Goal: Task Accomplishment & Management: Manage account settings

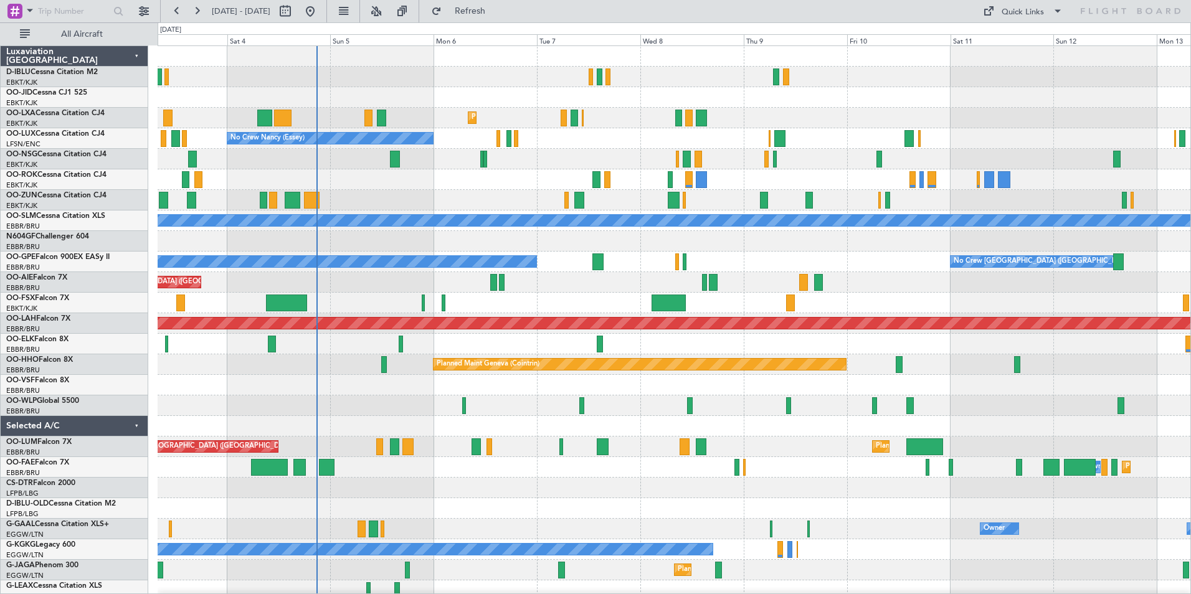
click at [475, 207] on div "Planned Maint Kortrijk-[GEOGRAPHIC_DATA] AOG Maint [GEOGRAPHIC_DATA] No Crew [P…" at bounding box center [674, 436] width 1033 height 781
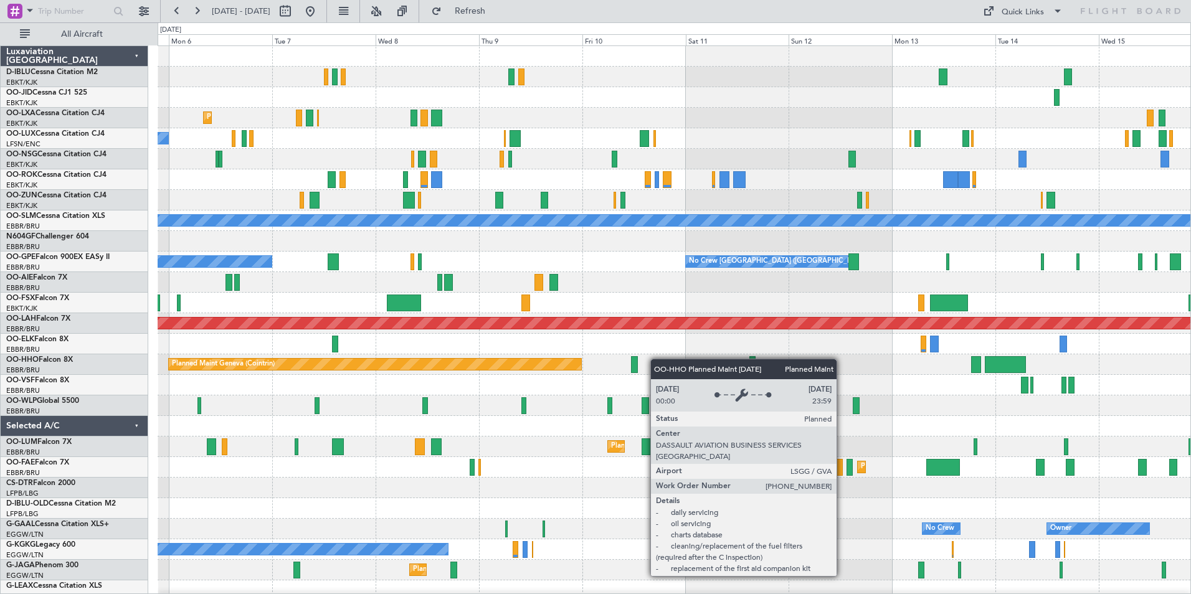
click at [371, 387] on div "No Crew Kortrijk-[GEOGRAPHIC_DATA] Planned Maint [GEOGRAPHIC_DATA]-[GEOGRAPHIC_…" at bounding box center [674, 436] width 1033 height 781
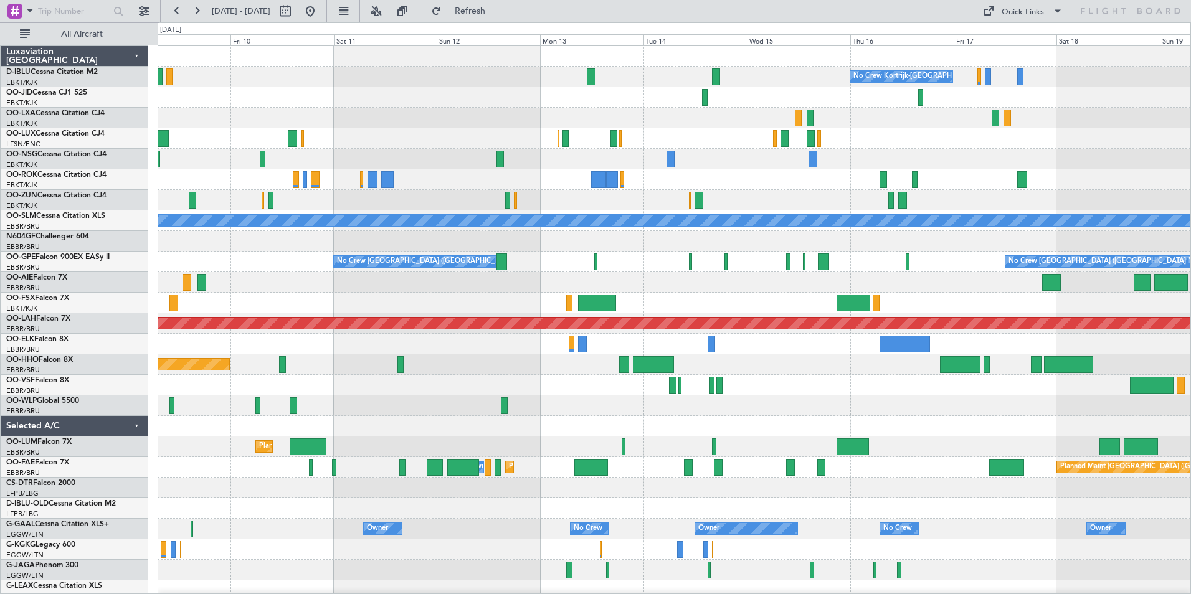
click at [439, 394] on div "No Crew Kortrijk-[GEOGRAPHIC_DATA] A/C Unavailable [GEOGRAPHIC_DATA] No Crew [G…" at bounding box center [674, 436] width 1033 height 781
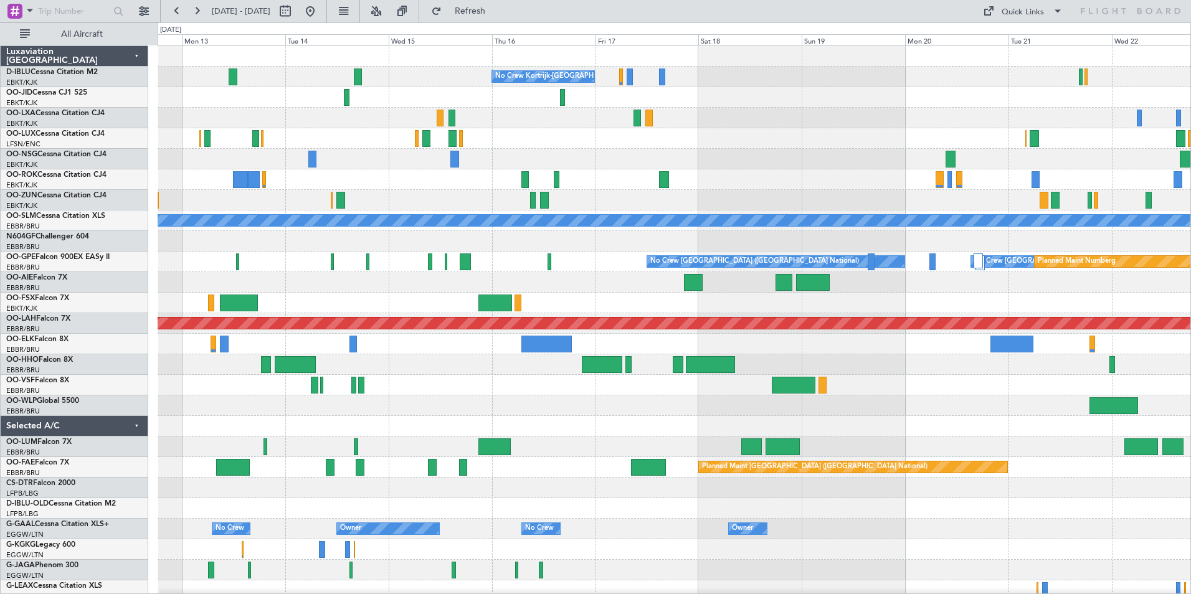
click at [424, 396] on div "No Crew Kortrijk-[GEOGRAPHIC_DATA] No Crew No Crew A/C Unavailable [GEOGRAPHIC_…" at bounding box center [674, 467] width 1033 height 843
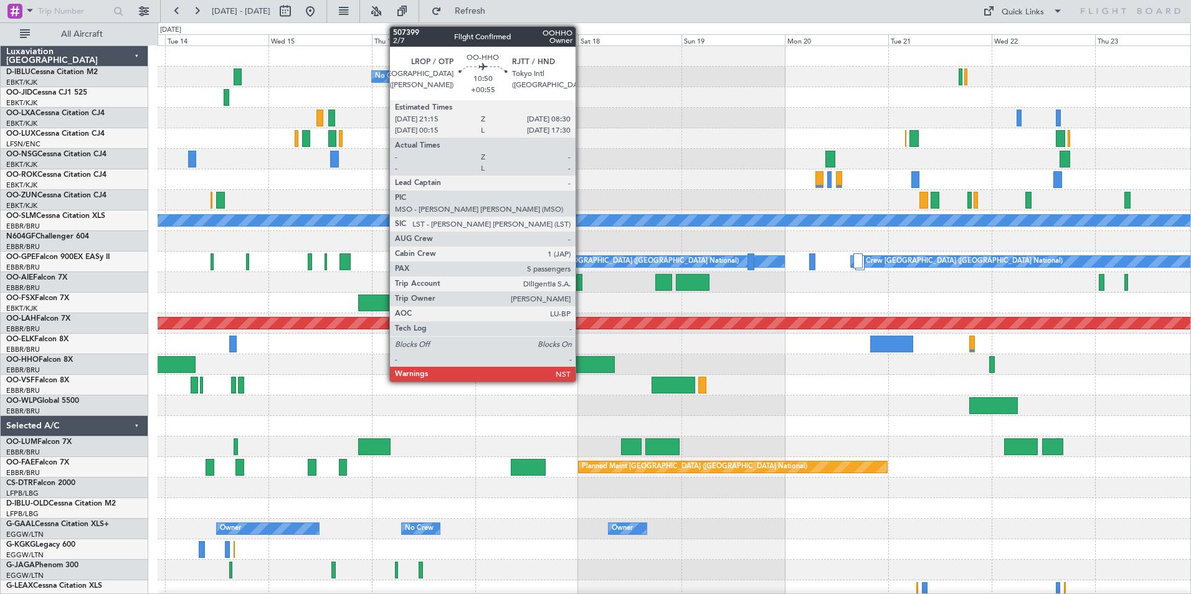
click at [581, 364] on div at bounding box center [590, 364] width 49 height 17
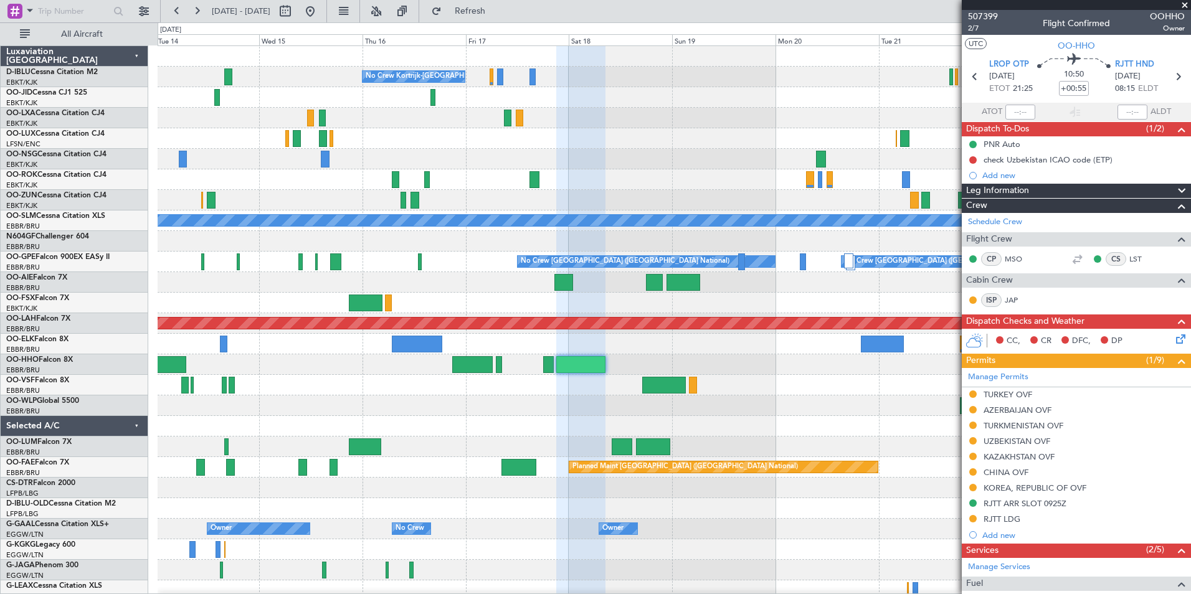
click at [839, 378] on div at bounding box center [674, 385] width 1033 height 21
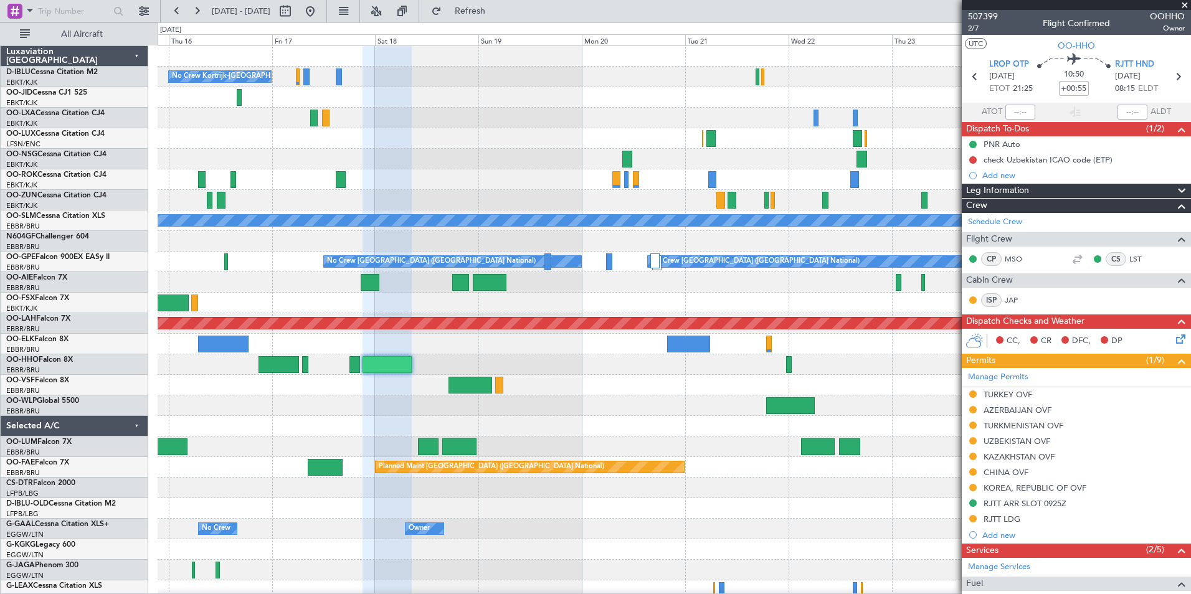
click at [538, 402] on div "No Crew Kortrijk-[GEOGRAPHIC_DATA] No Crew No Crew A/C Unavailable [GEOGRAPHIC_…" at bounding box center [674, 467] width 1033 height 843
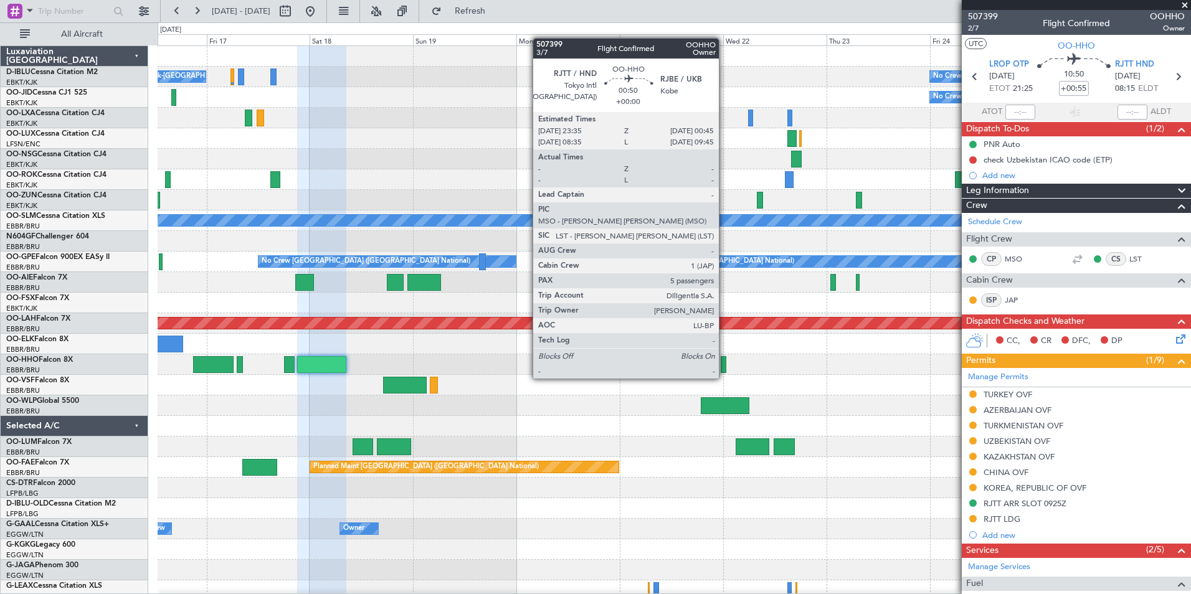
click at [724, 366] on div at bounding box center [724, 364] width 6 height 17
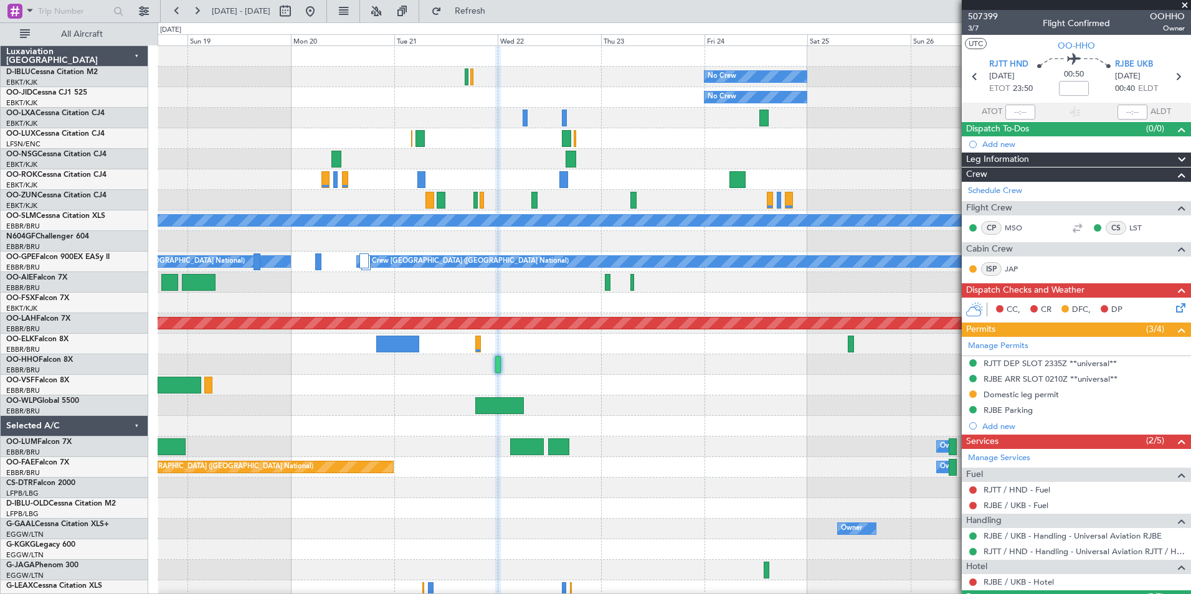
click at [505, 384] on div "No Crew No Crew Kortrijk-[GEOGRAPHIC_DATA] No Crew Planned Maint [GEOGRAPHIC_DA…" at bounding box center [674, 467] width 1033 height 843
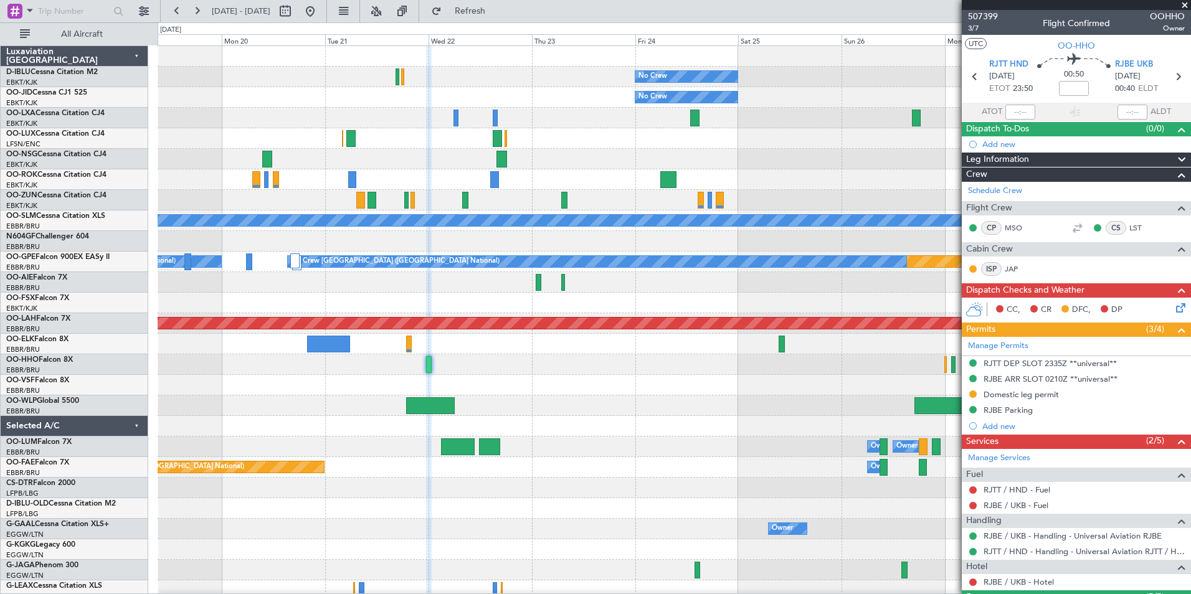
click at [433, 425] on div "No Crew No Crew Kortrijk-[GEOGRAPHIC_DATA] No Crew Planned Maint [GEOGRAPHIC_DA…" at bounding box center [674, 467] width 1033 height 843
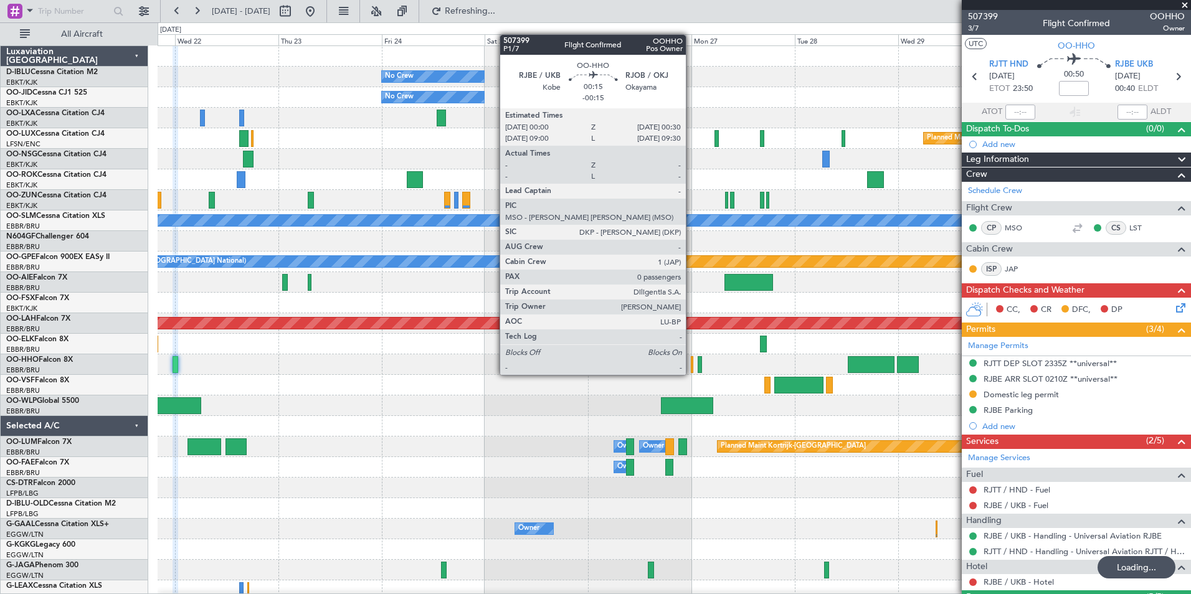
click at [691, 363] on div at bounding box center [692, 364] width 2 height 17
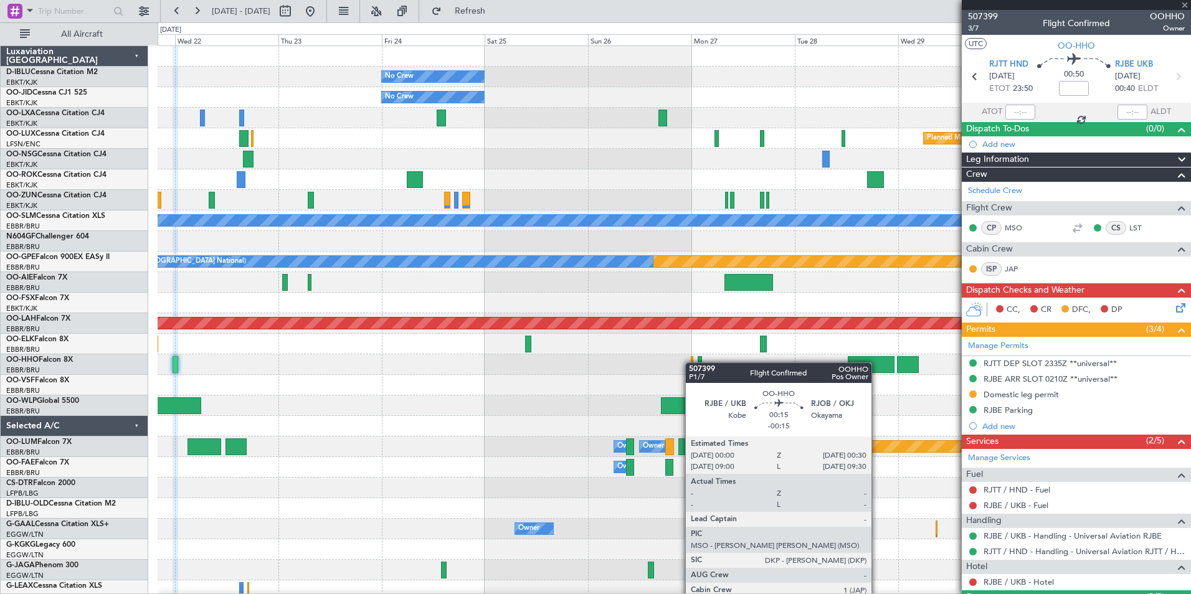
type input "-00:15"
type input "0"
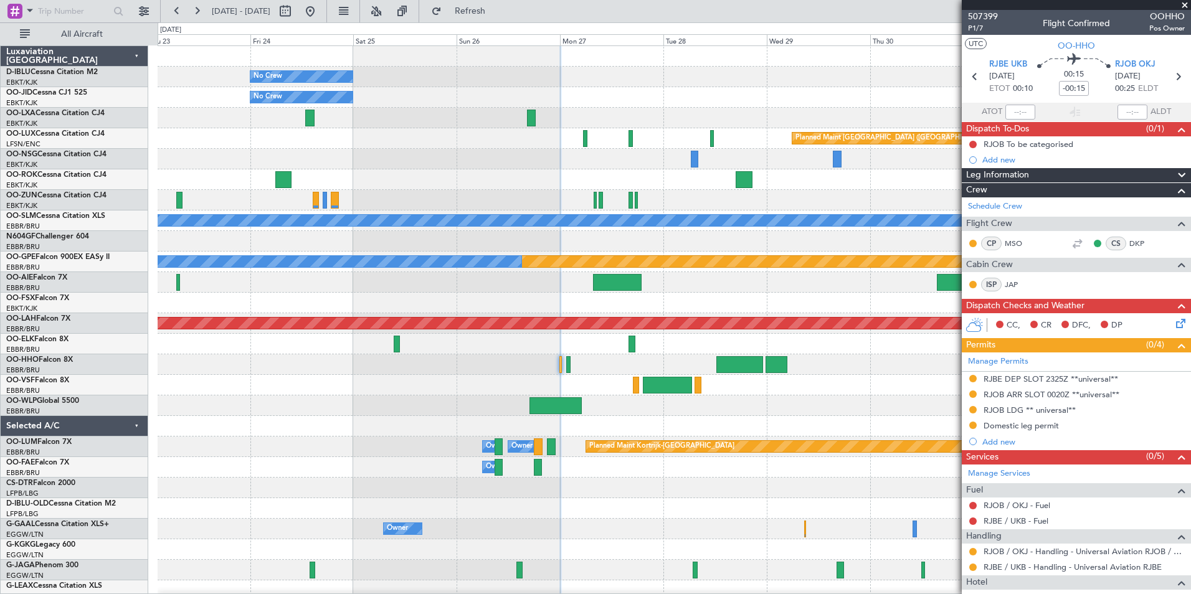
click at [682, 368] on div at bounding box center [674, 364] width 1033 height 21
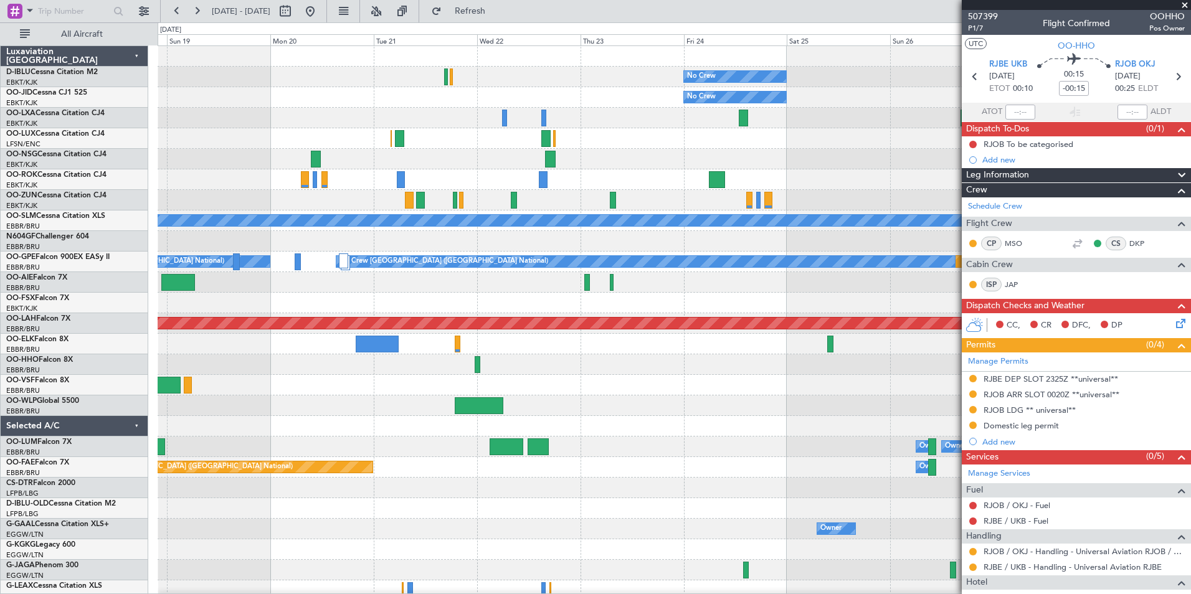
click at [911, 346] on div "No Crew No Crew Kortrijk-[GEOGRAPHIC_DATA] No Crew Planned Maint [GEOGRAPHIC_DA…" at bounding box center [674, 436] width 1033 height 781
click at [930, 343] on div "No Crew No Crew Kortrijk-[GEOGRAPHIC_DATA] No Crew Planned Maint [GEOGRAPHIC_DA…" at bounding box center [674, 436] width 1033 height 781
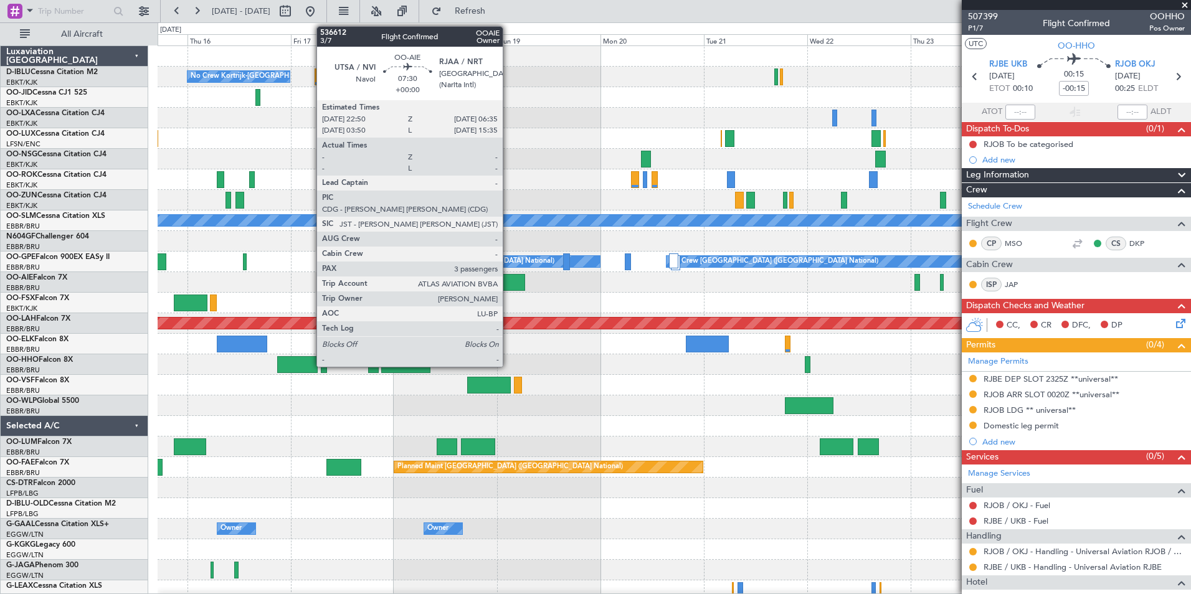
click at [508, 280] on div at bounding box center [509, 282] width 34 height 17
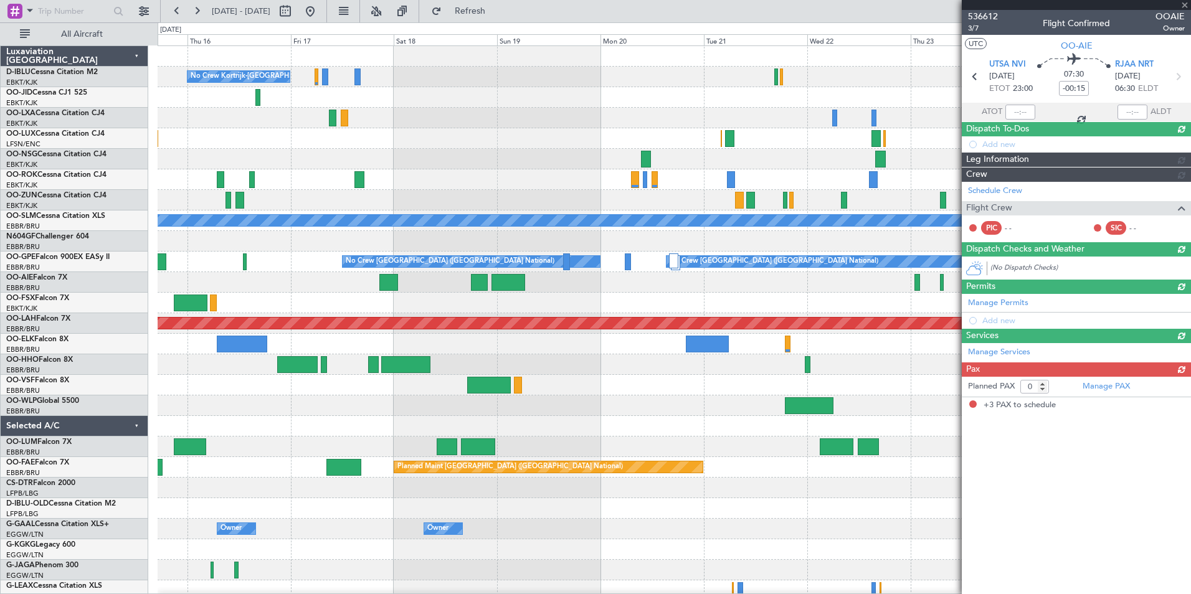
type input "3"
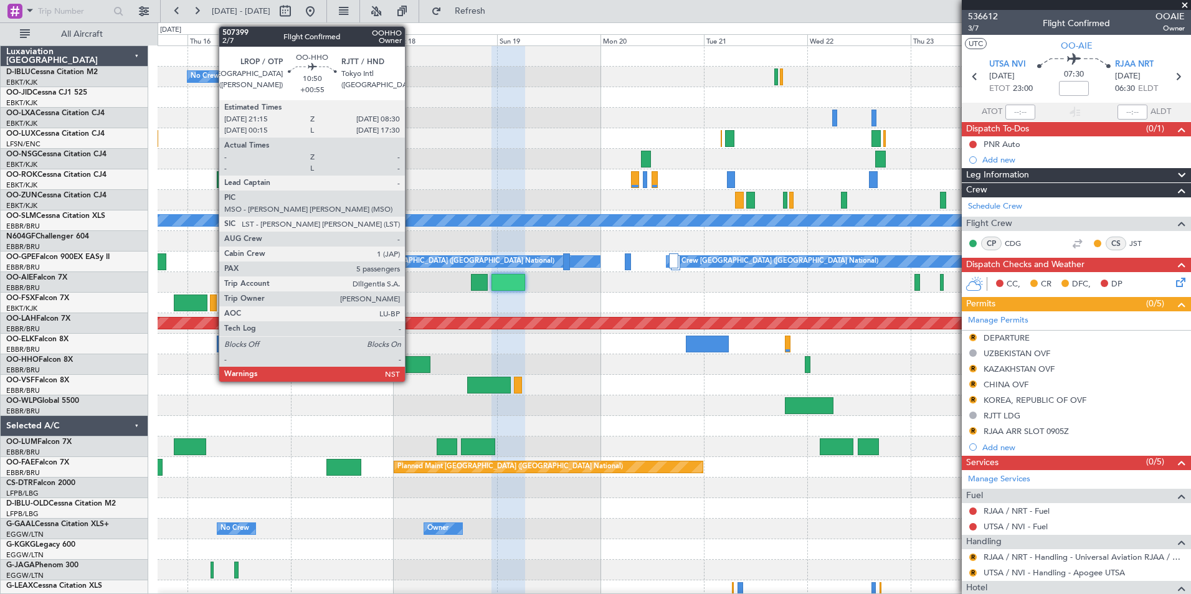
click at [411, 365] on div at bounding box center [405, 364] width 49 height 17
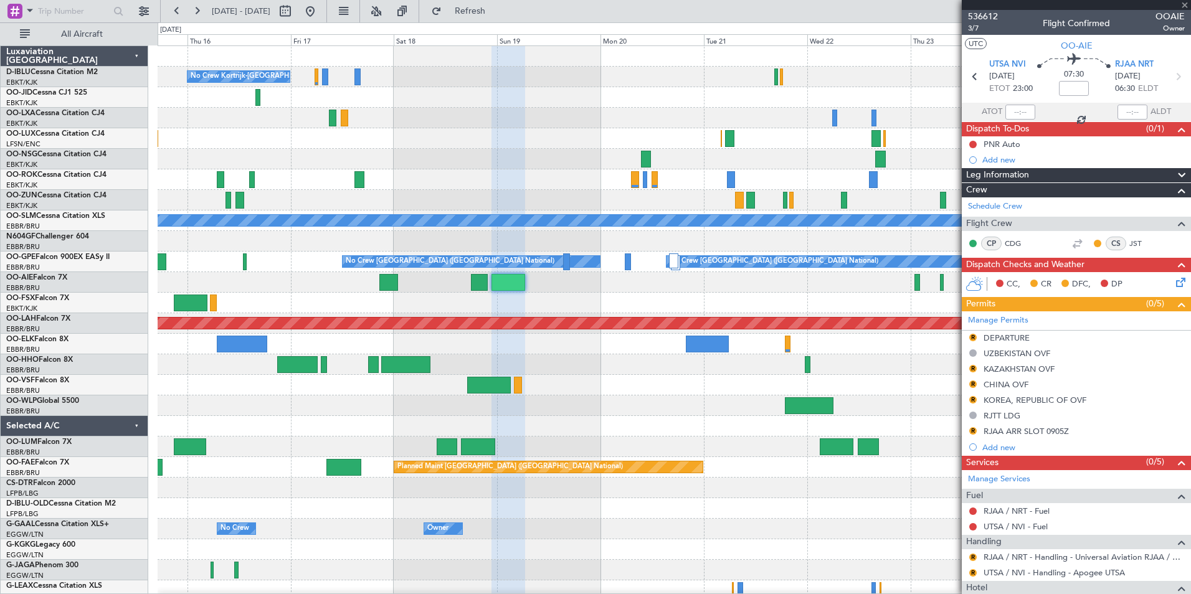
type input "+00:55"
type input "5"
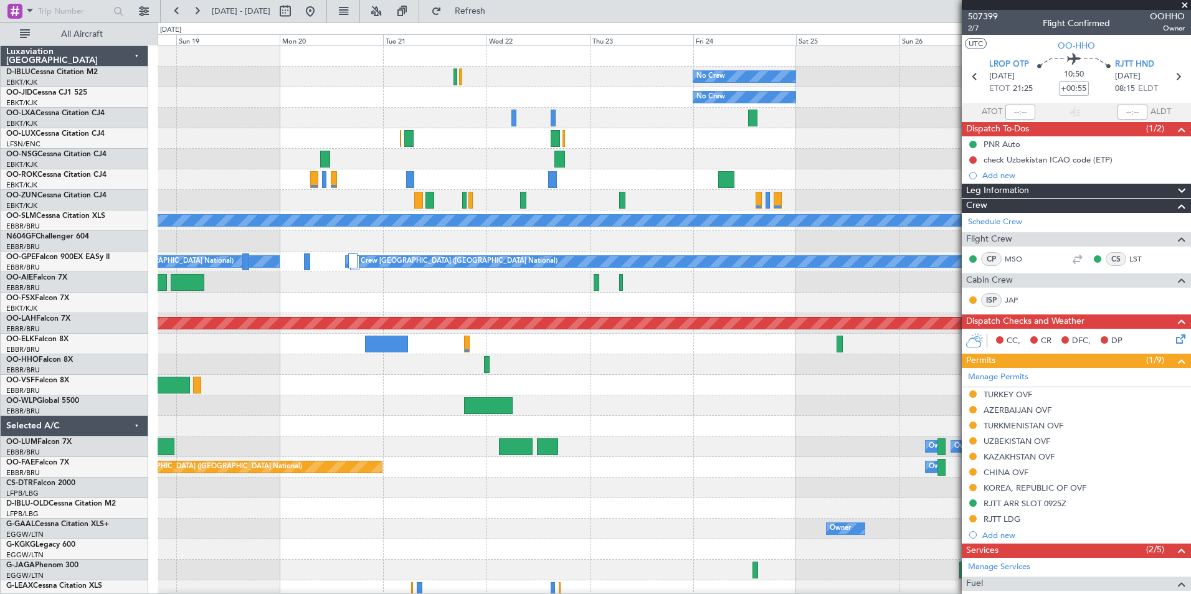
click at [302, 417] on div "No Crew No Crew Kortrijk-[GEOGRAPHIC_DATA] No Crew Planned Maint [GEOGRAPHIC_DA…" at bounding box center [674, 467] width 1033 height 843
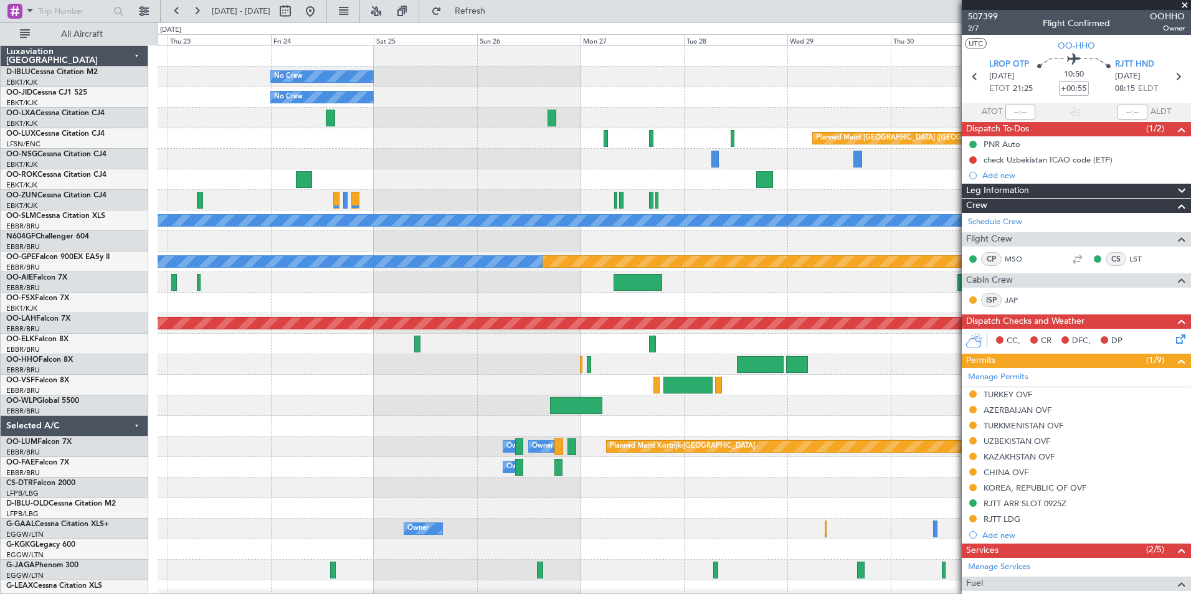
click at [307, 455] on div "No Crew No Crew Planned Maint [GEOGRAPHIC_DATA] ([GEOGRAPHIC_DATA]) A/C Unavail…" at bounding box center [674, 467] width 1033 height 843
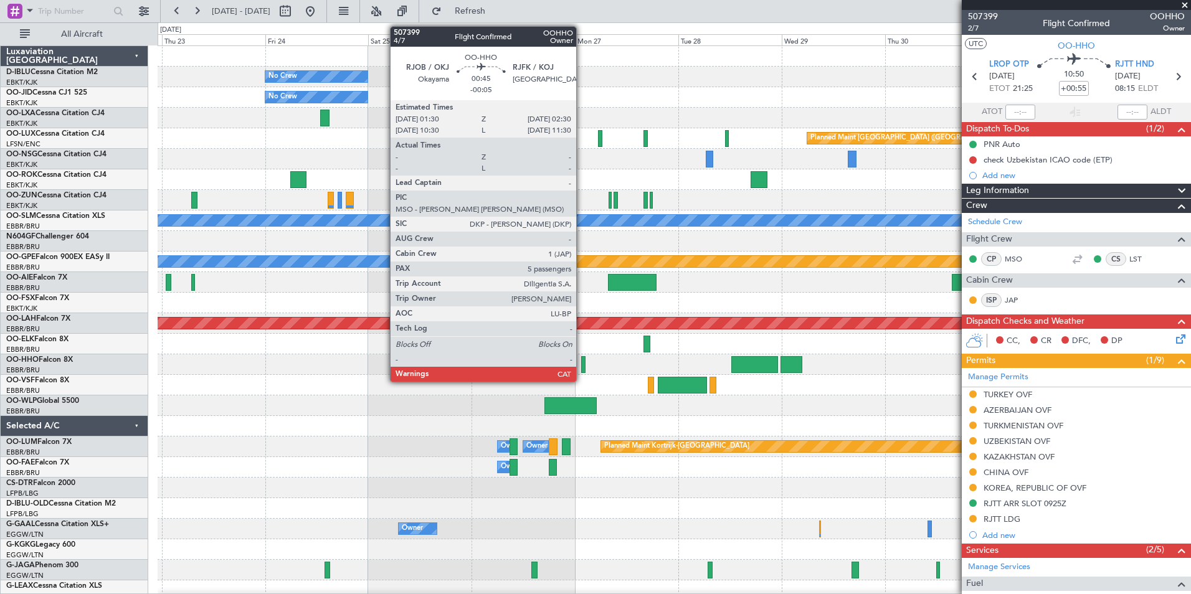
click at [582, 369] on div at bounding box center [583, 364] width 4 height 17
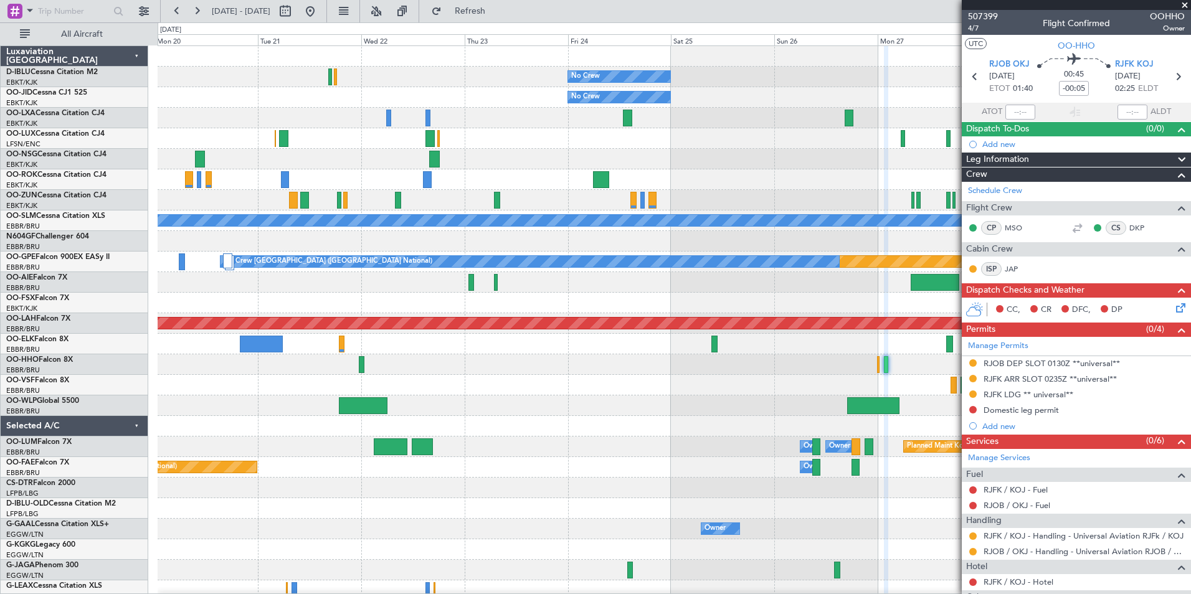
click at [691, 433] on div at bounding box center [674, 426] width 1033 height 21
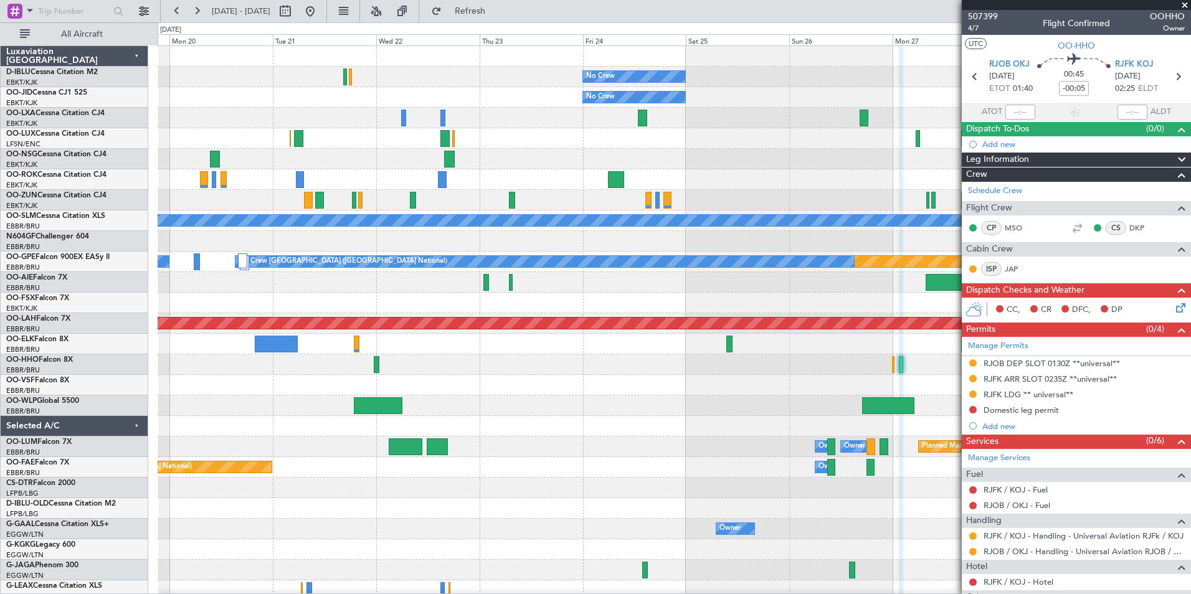
click at [923, 438] on div "No Crew No Crew Planned Maint [GEOGRAPHIC_DATA] ([GEOGRAPHIC_DATA]) A/C Unavail…" at bounding box center [674, 436] width 1033 height 781
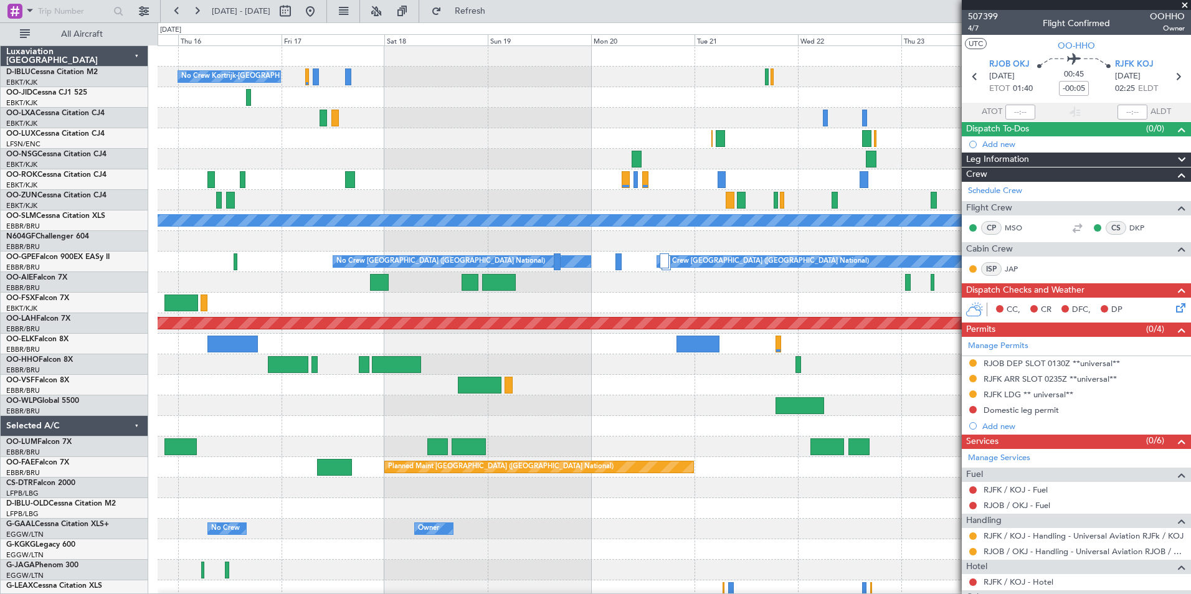
click at [769, 505] on div "No Crew Kortrijk-[GEOGRAPHIC_DATA] No Crew No Crew A/C Unavailable [GEOGRAPHIC_…" at bounding box center [674, 467] width 1033 height 843
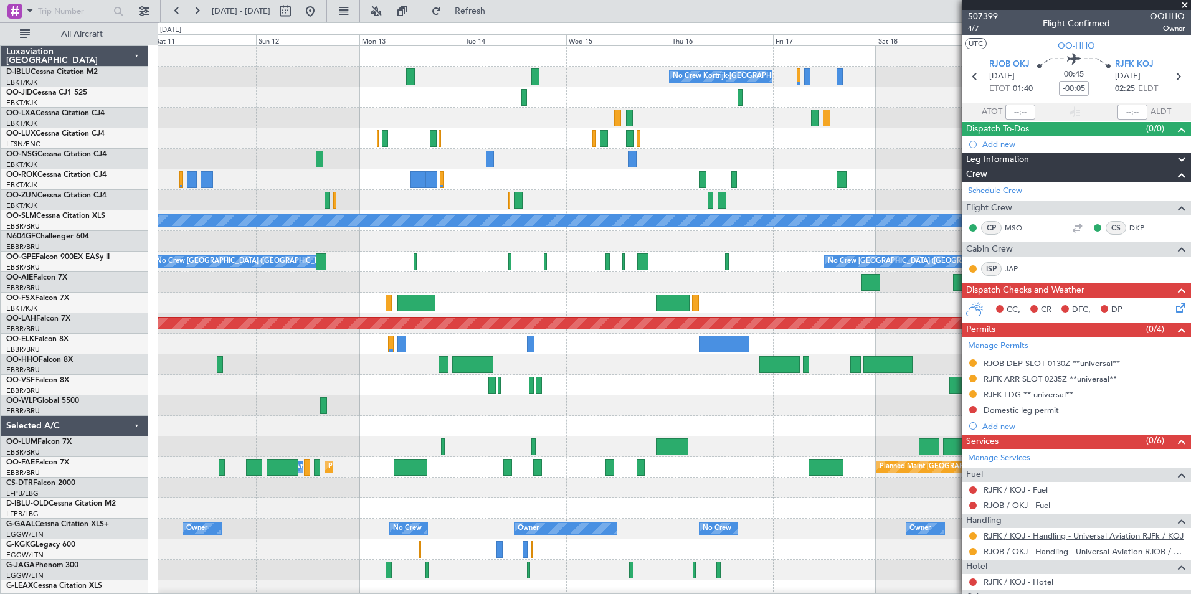
click at [1047, 540] on fb-app "[DATE] - [DATE] Refresh Quick Links All Aircraft No Crew Kortrijk-[GEOGRAPHIC_D…" at bounding box center [595, 301] width 1191 height 585
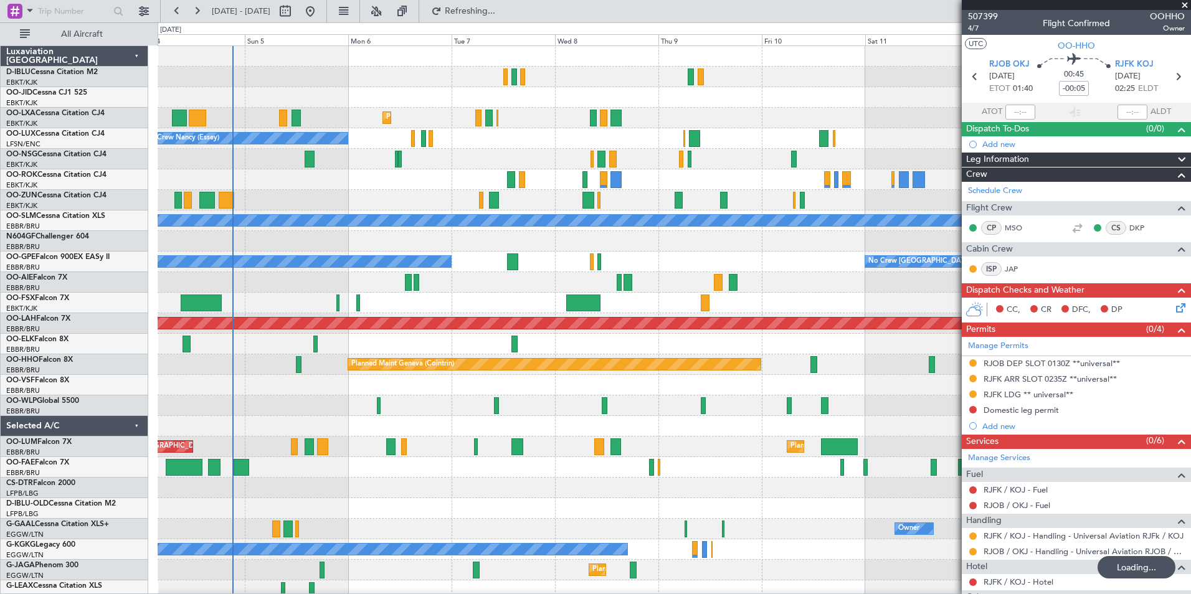
click at [472, 461] on div "No Crew Kortrijk-[GEOGRAPHIC_DATA] Planned Maint [GEOGRAPHIC_DATA]-[GEOGRAPHIC_…" at bounding box center [674, 436] width 1033 height 781
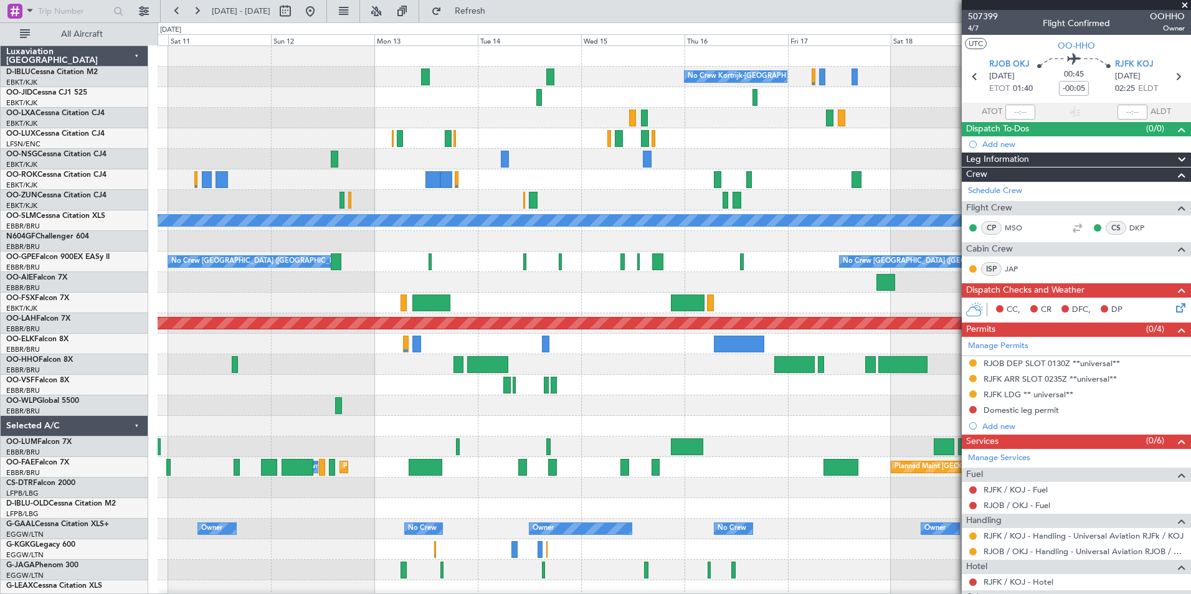
click at [540, 446] on div "No Crew Kortrijk-[GEOGRAPHIC_DATA] A/C Unavailable [GEOGRAPHIC_DATA] No Crew [G…" at bounding box center [674, 457] width 1033 height 822
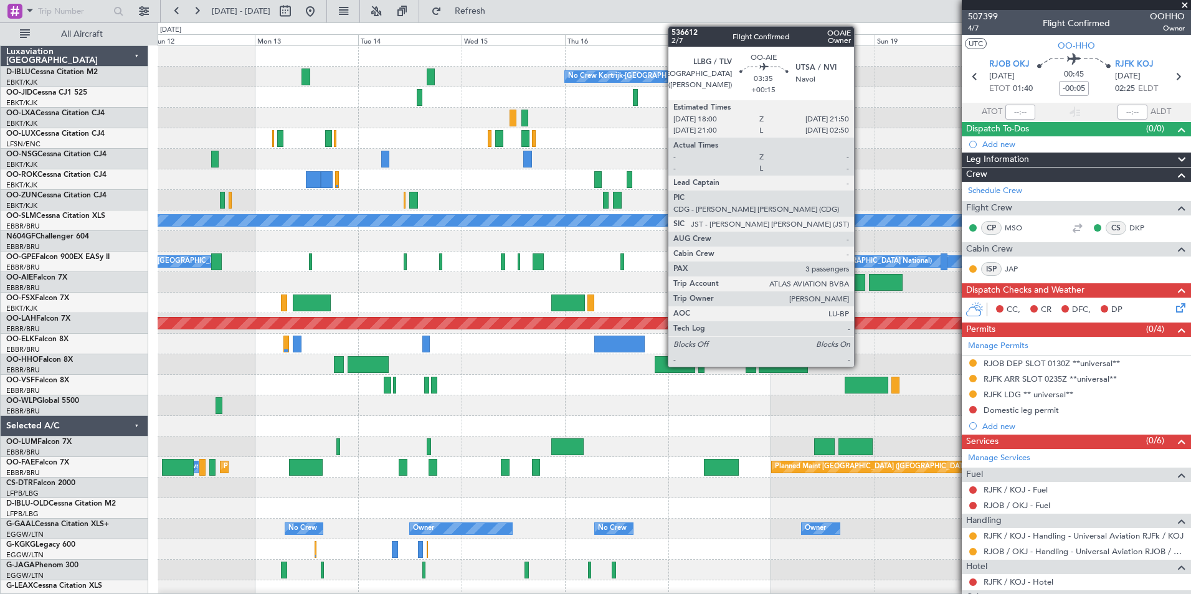
click at [860, 275] on div at bounding box center [856, 282] width 17 height 17
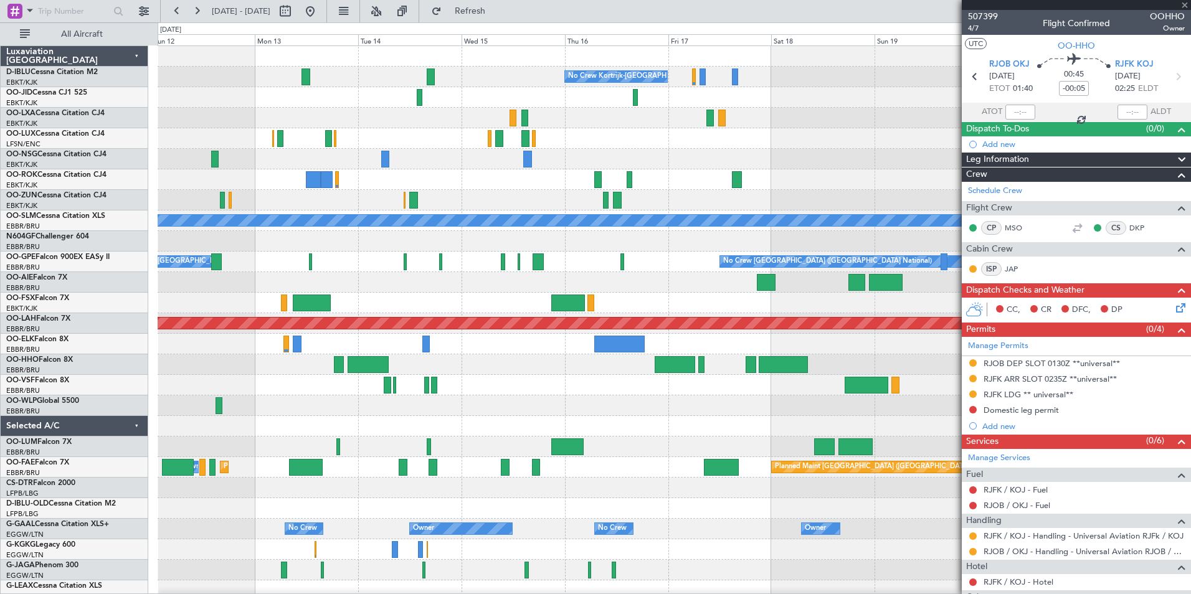
type input "+00:15"
type input "3"
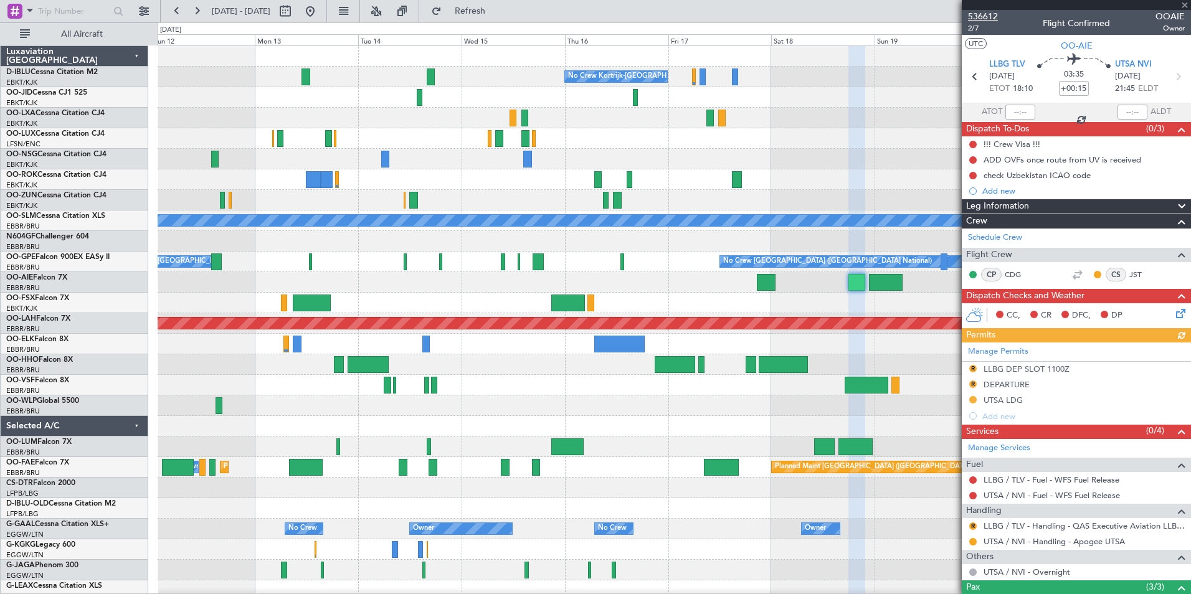
click at [990, 17] on span "536612" at bounding box center [983, 16] width 30 height 13
click at [320, 19] on button at bounding box center [310, 11] width 20 height 20
